Goal: Task Accomplishment & Management: Manage account settings

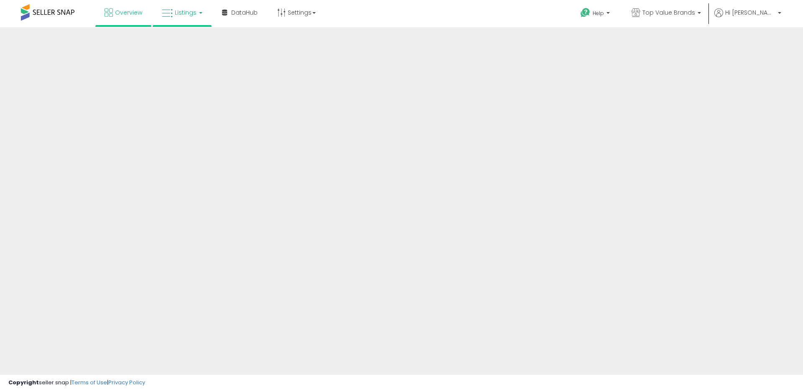
click at [188, 14] on span "Listings" at bounding box center [186, 12] width 22 height 8
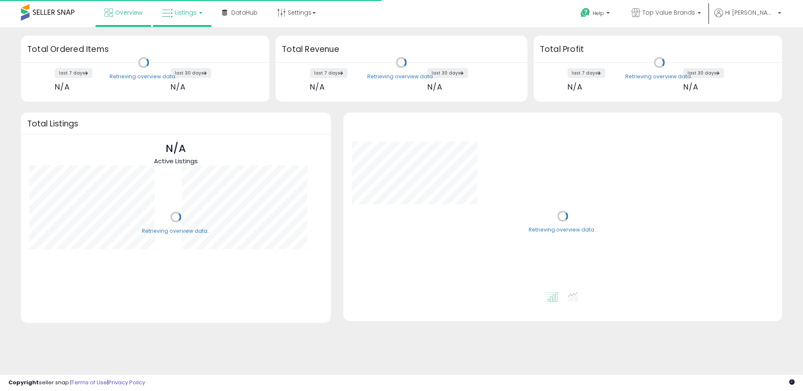
click at [188, 10] on span "Listings" at bounding box center [186, 12] width 22 height 8
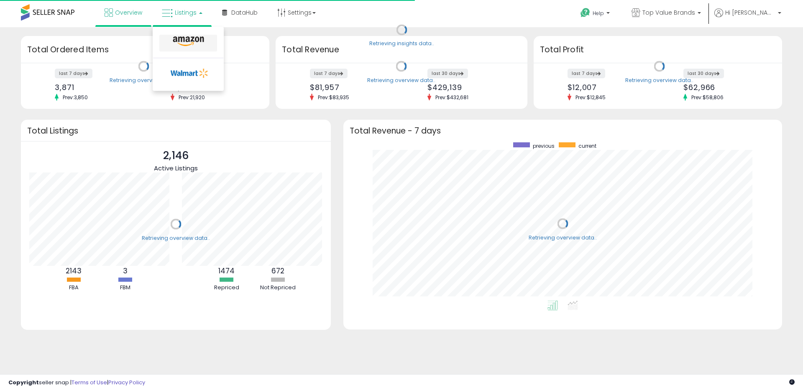
scroll to position [158, 422]
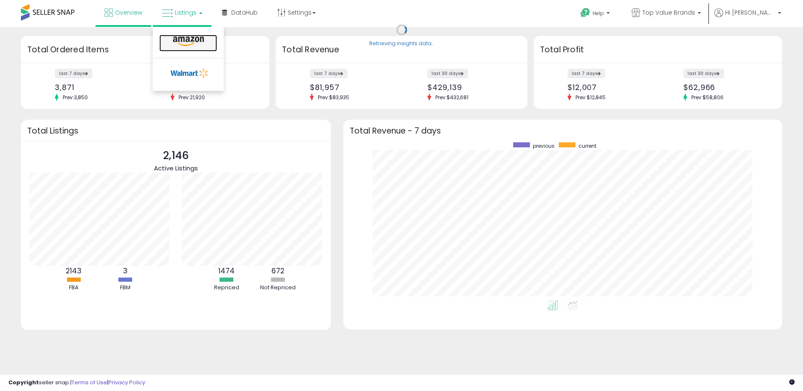
click at [184, 46] on icon at bounding box center [188, 41] width 36 height 11
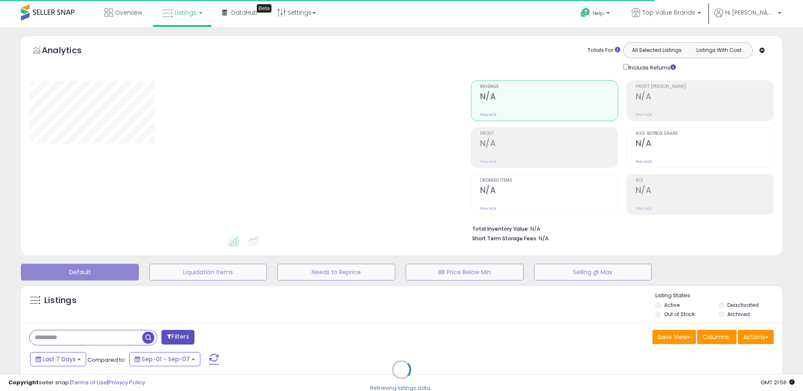
click at [447, 320] on div "Retrieving listings data.." at bounding box center [402, 375] width 774 height 191
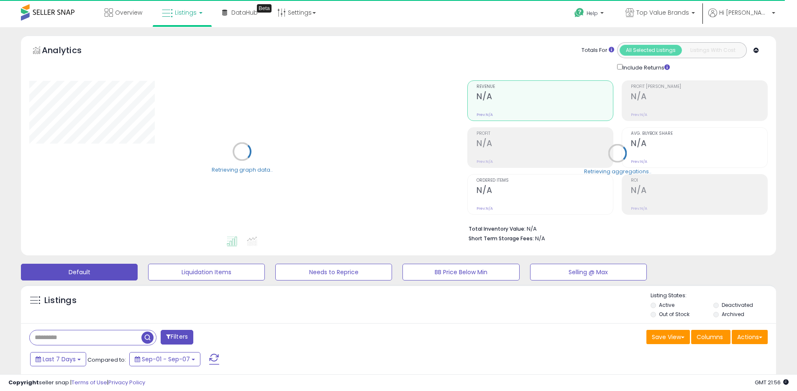
click at [448, 317] on div "Listings" at bounding box center [398, 306] width 755 height 28
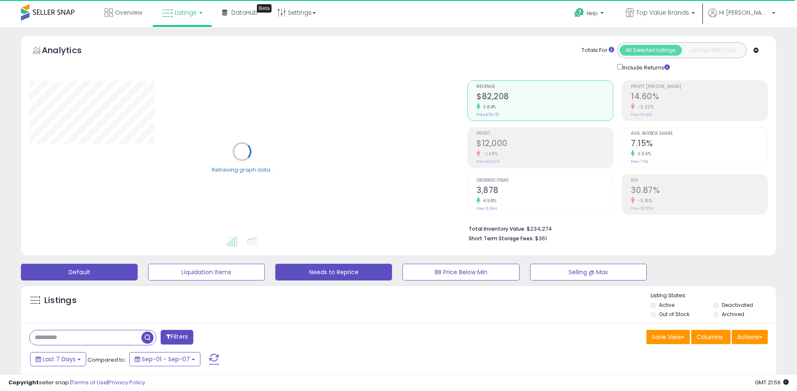
click at [339, 273] on button "Needs to Reprice" at bounding box center [333, 271] width 117 height 17
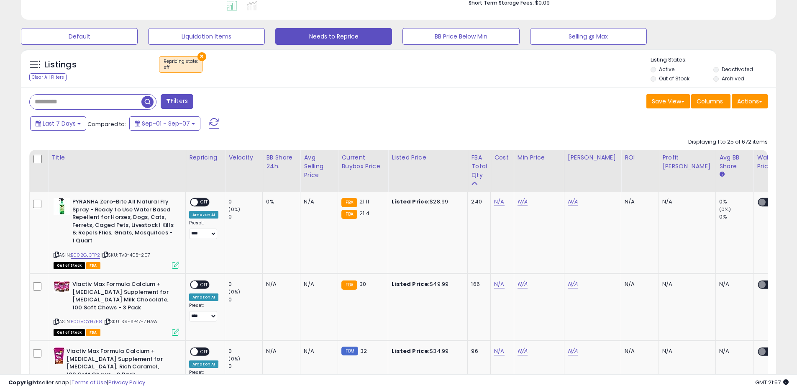
scroll to position [322, 0]
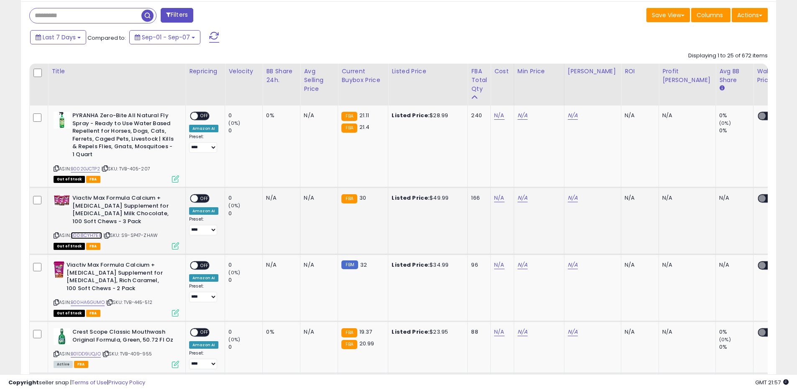
click at [87, 233] on link "B008CYH7E8" at bounding box center [86, 235] width 31 height 7
click at [94, 302] on link "B00HA6GUMO" at bounding box center [88, 302] width 34 height 7
